Goal: Complete application form

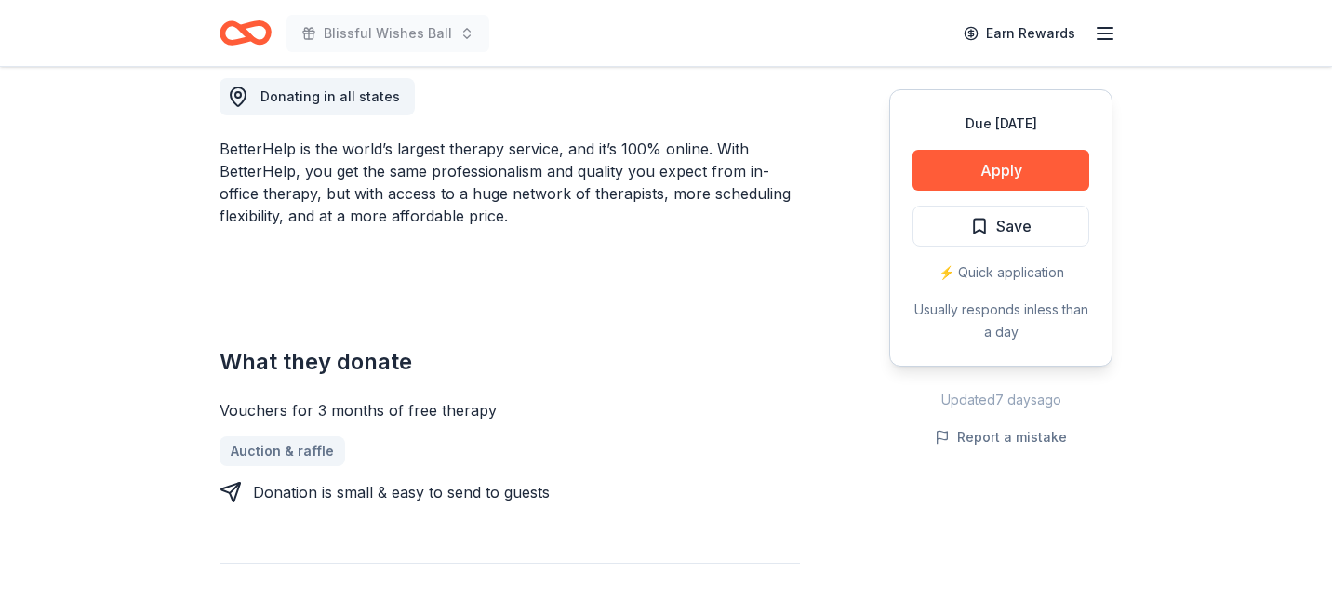
scroll to position [531, 0]
click at [962, 176] on button "Apply" at bounding box center [1001, 170] width 177 height 41
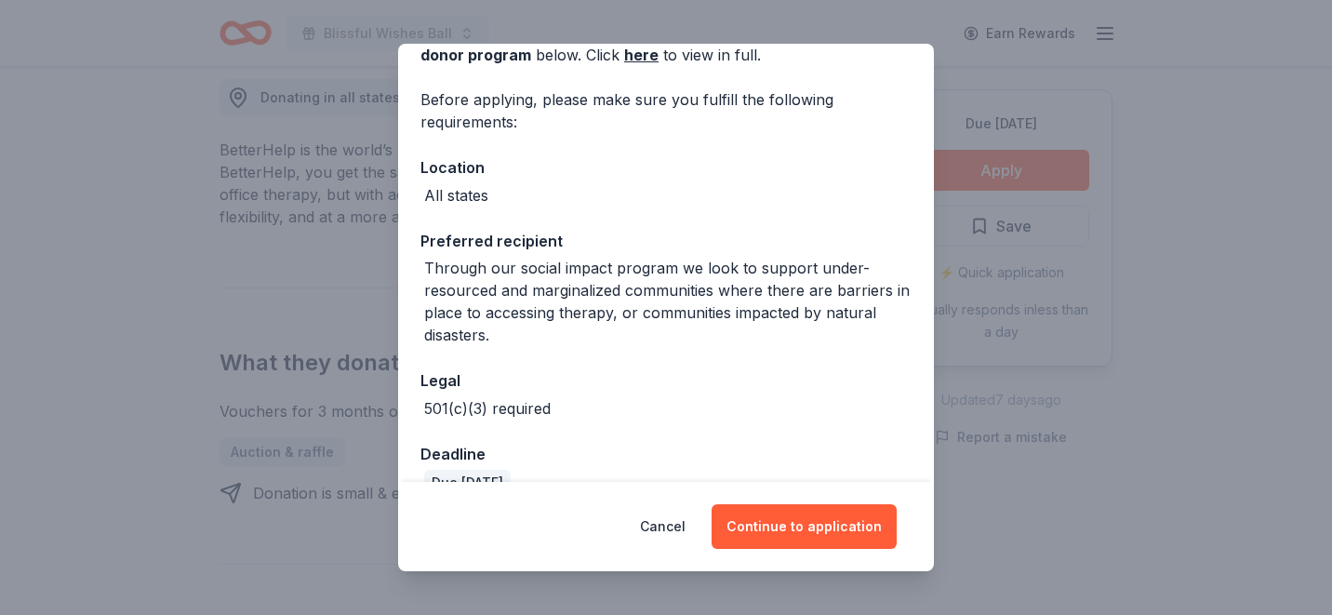
scroll to position [149, 0]
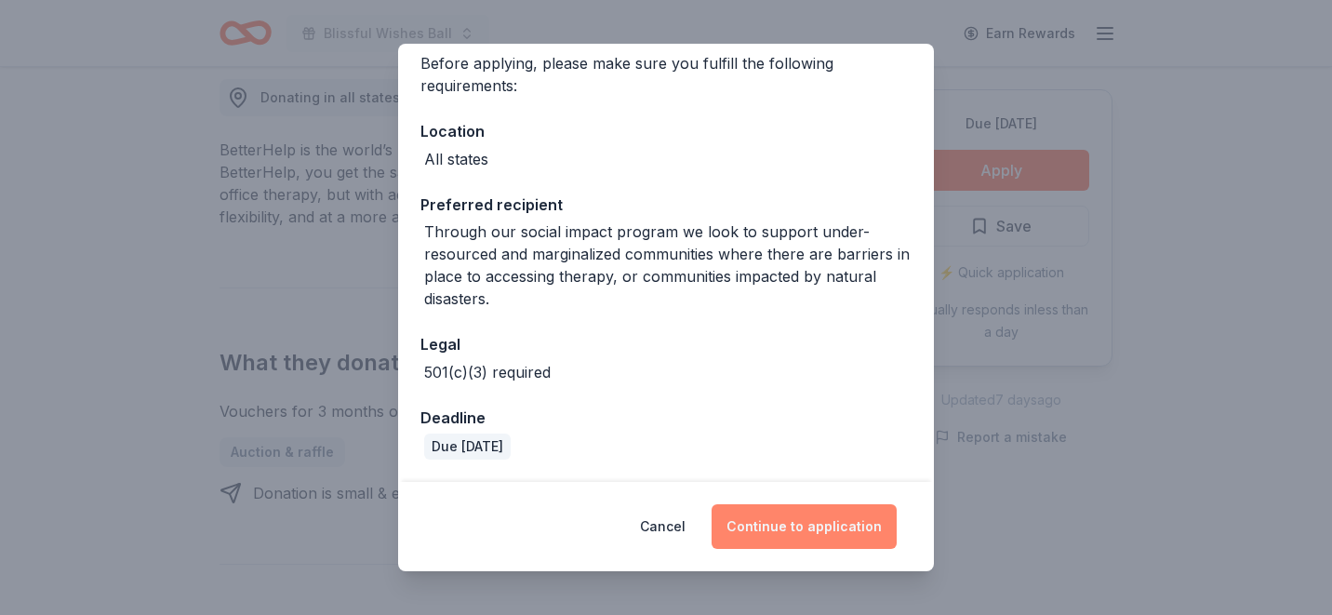
click at [783, 532] on button "Continue to application" at bounding box center [804, 526] width 185 height 45
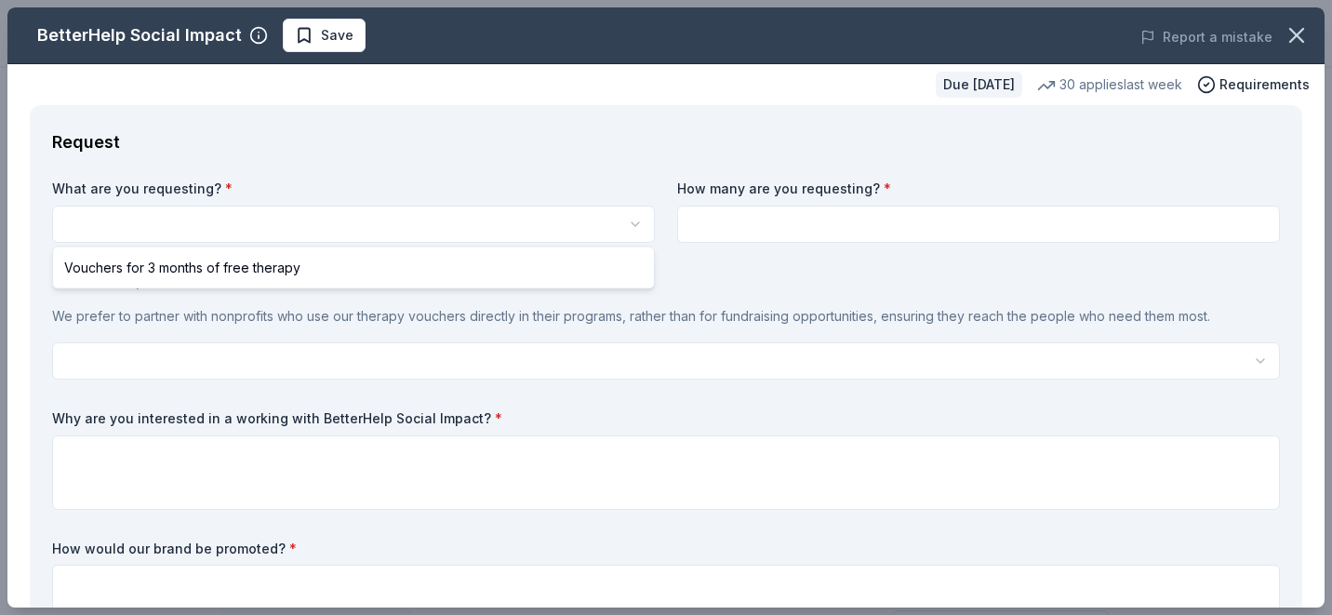
scroll to position [0, 0]
click at [288, 230] on html "Blissful Wishes Ball Save Apply Due in 101 days Share BetterHelp Social Impact …" at bounding box center [666, 307] width 1332 height 615
select select "Vouchers for 3 months of free therapy"
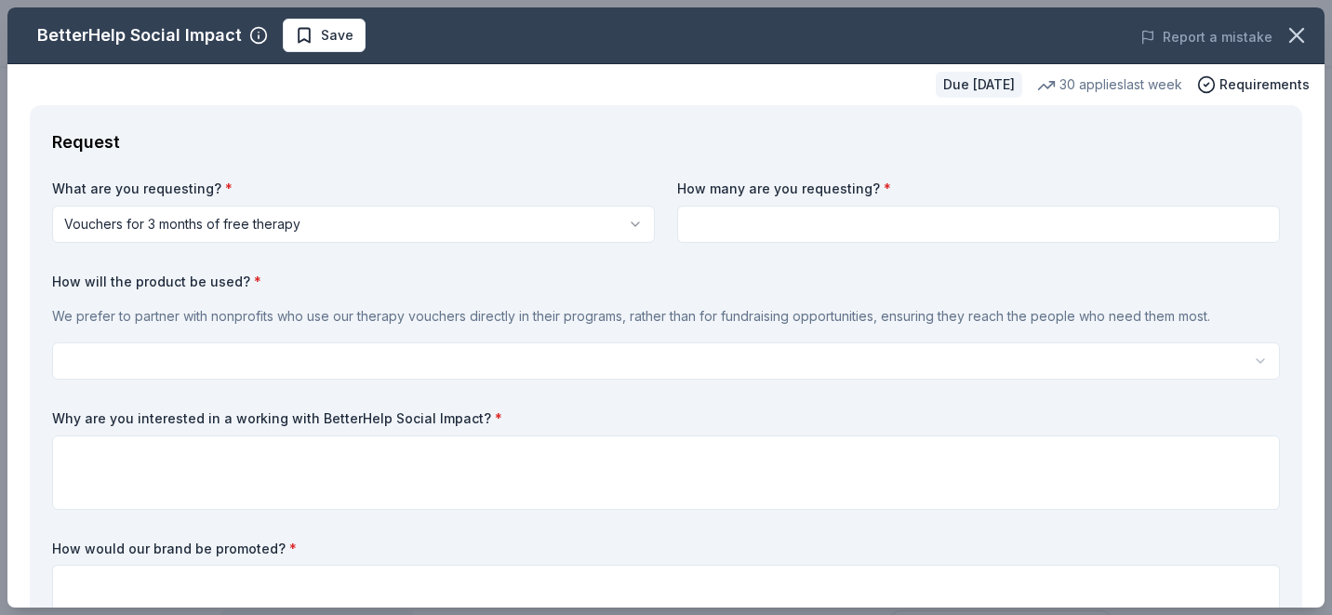
click at [740, 228] on input at bounding box center [978, 224] width 603 height 37
type input "2"
click at [218, 347] on html "Blissful Wishes Ball Save Apply Due in 101 days Share BetterHelp Social Impact …" at bounding box center [666, 307] width 1332 height 615
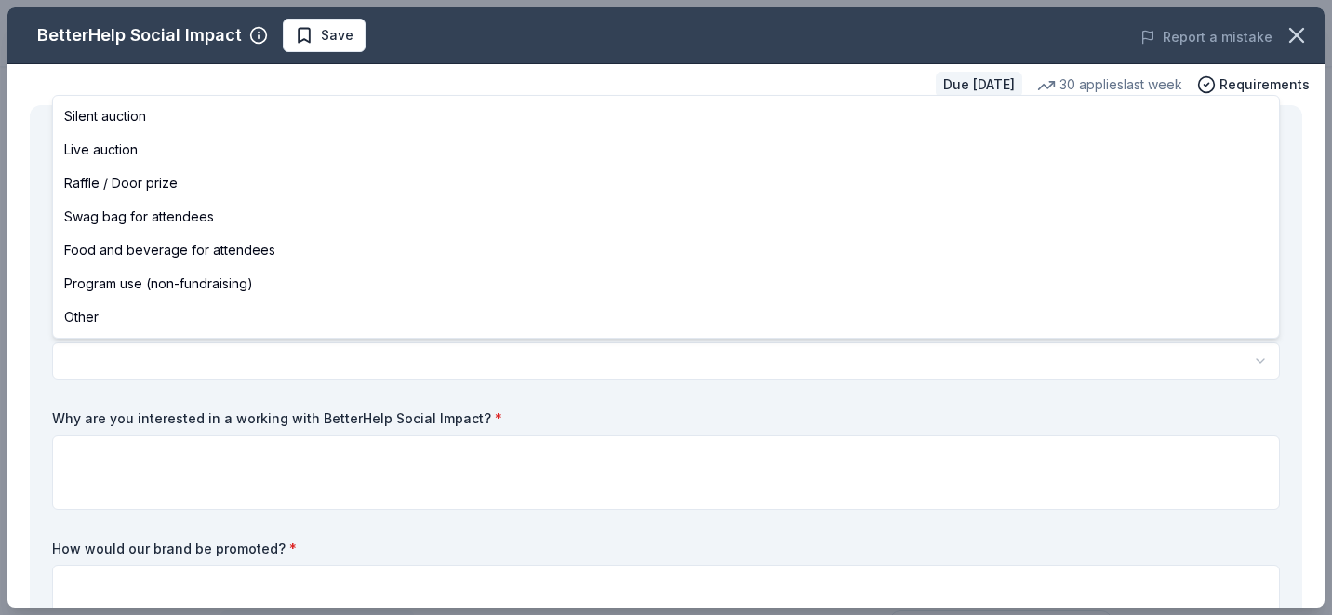
select select "programUse"
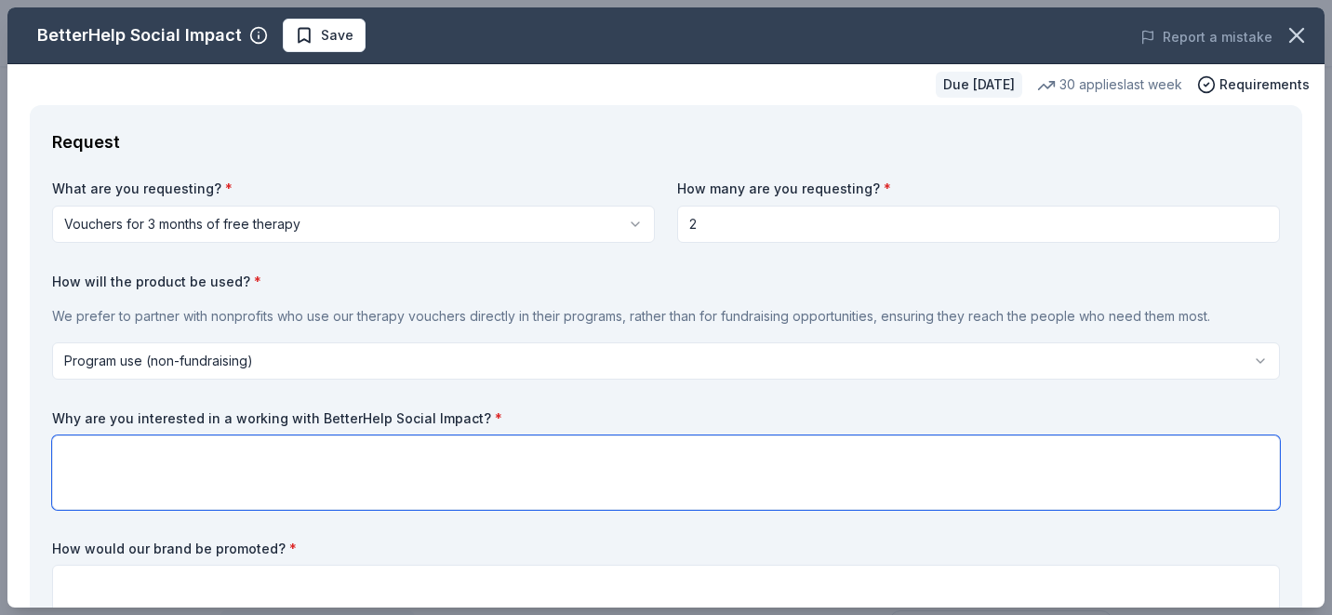
click at [94, 448] on textarea at bounding box center [666, 472] width 1228 height 74
type textarea "We"
